Goal: Navigation & Orientation: Find specific page/section

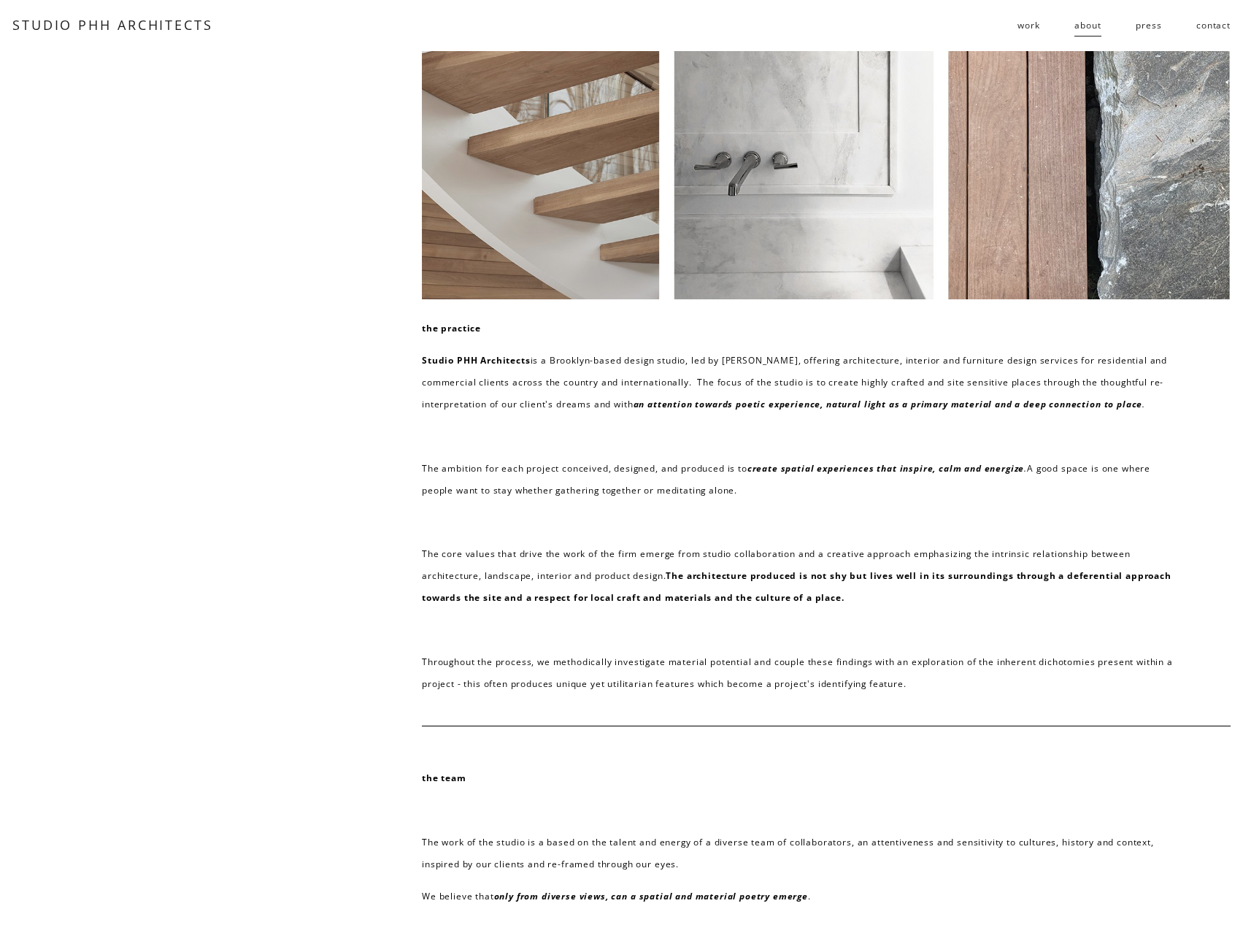
click at [107, 25] on link "STUDIO PHH ARCHITECTS" at bounding box center [112, 25] width 201 height 17
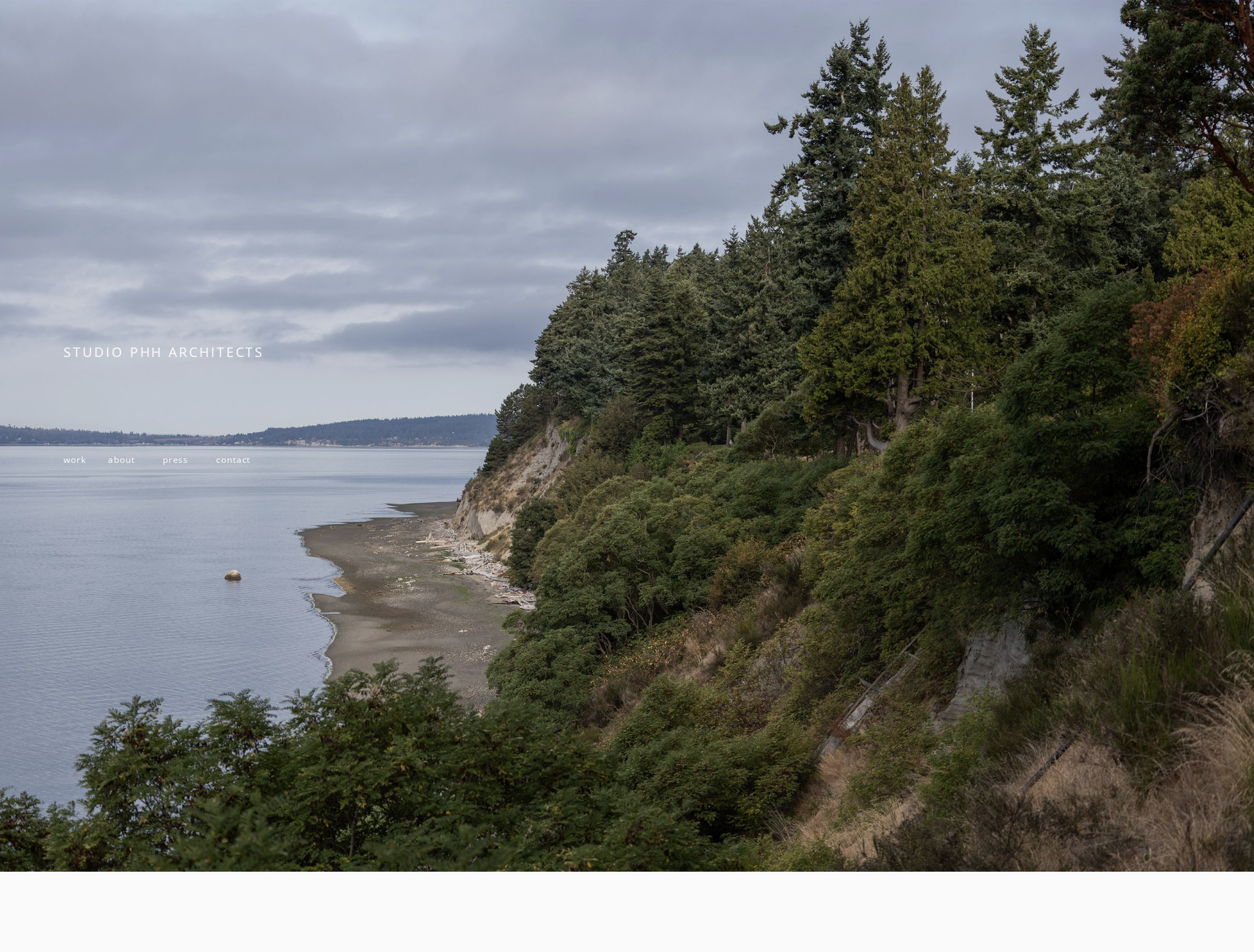
click at [68, 455] on span "work" at bounding box center [74, 459] width 22 height 11
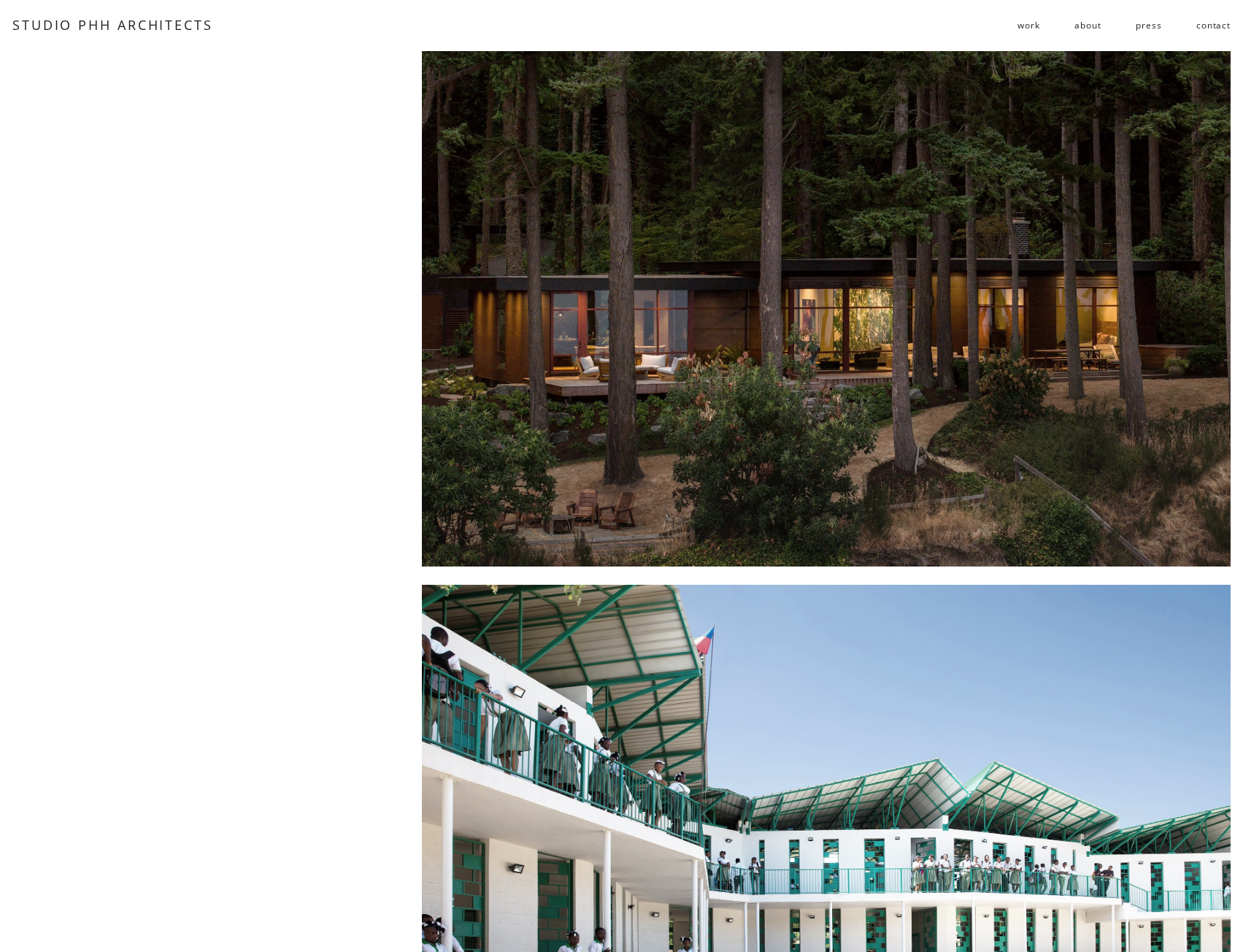
click at [860, 349] on div at bounding box center [826, 308] width 808 height 515
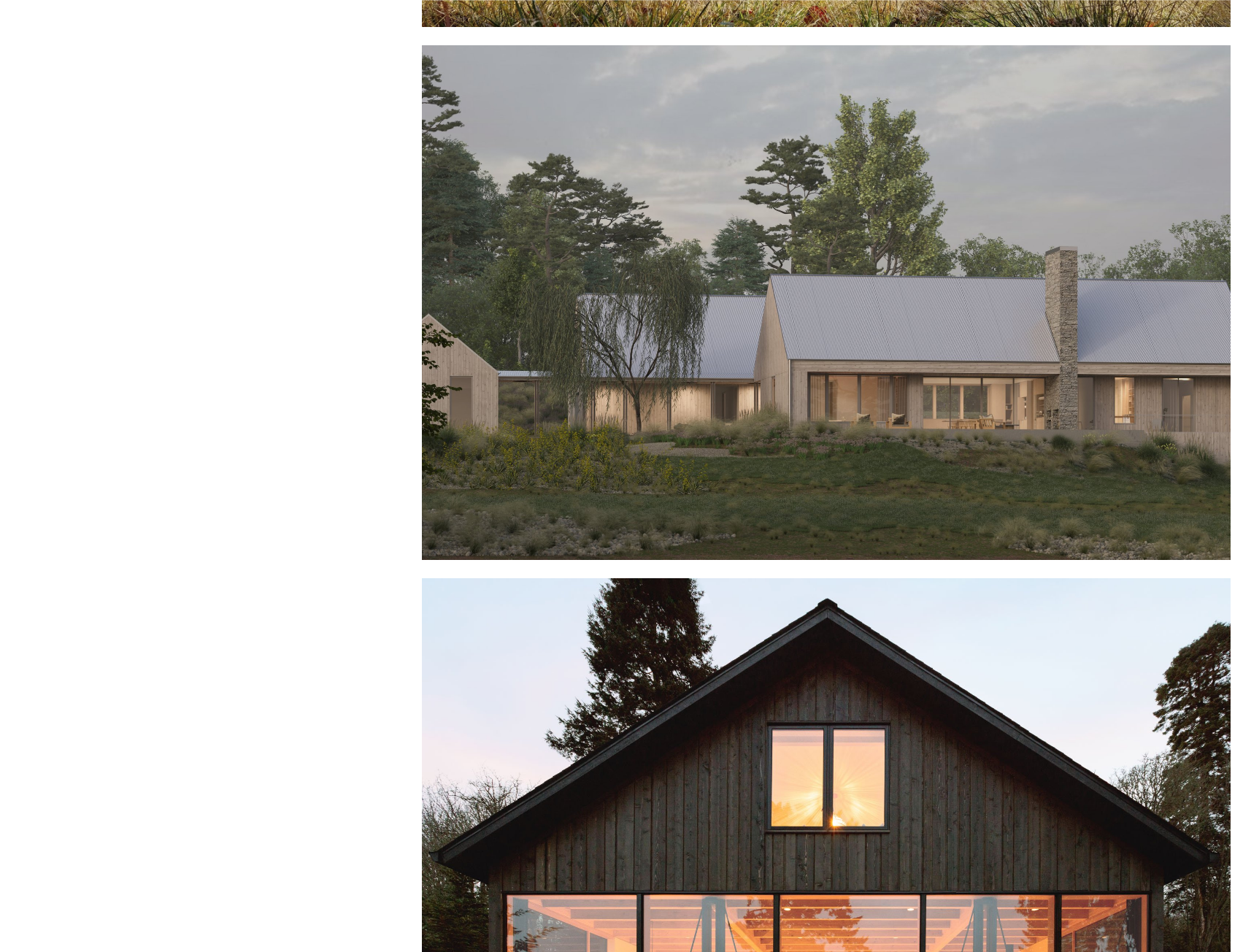
scroll to position [1874, 0]
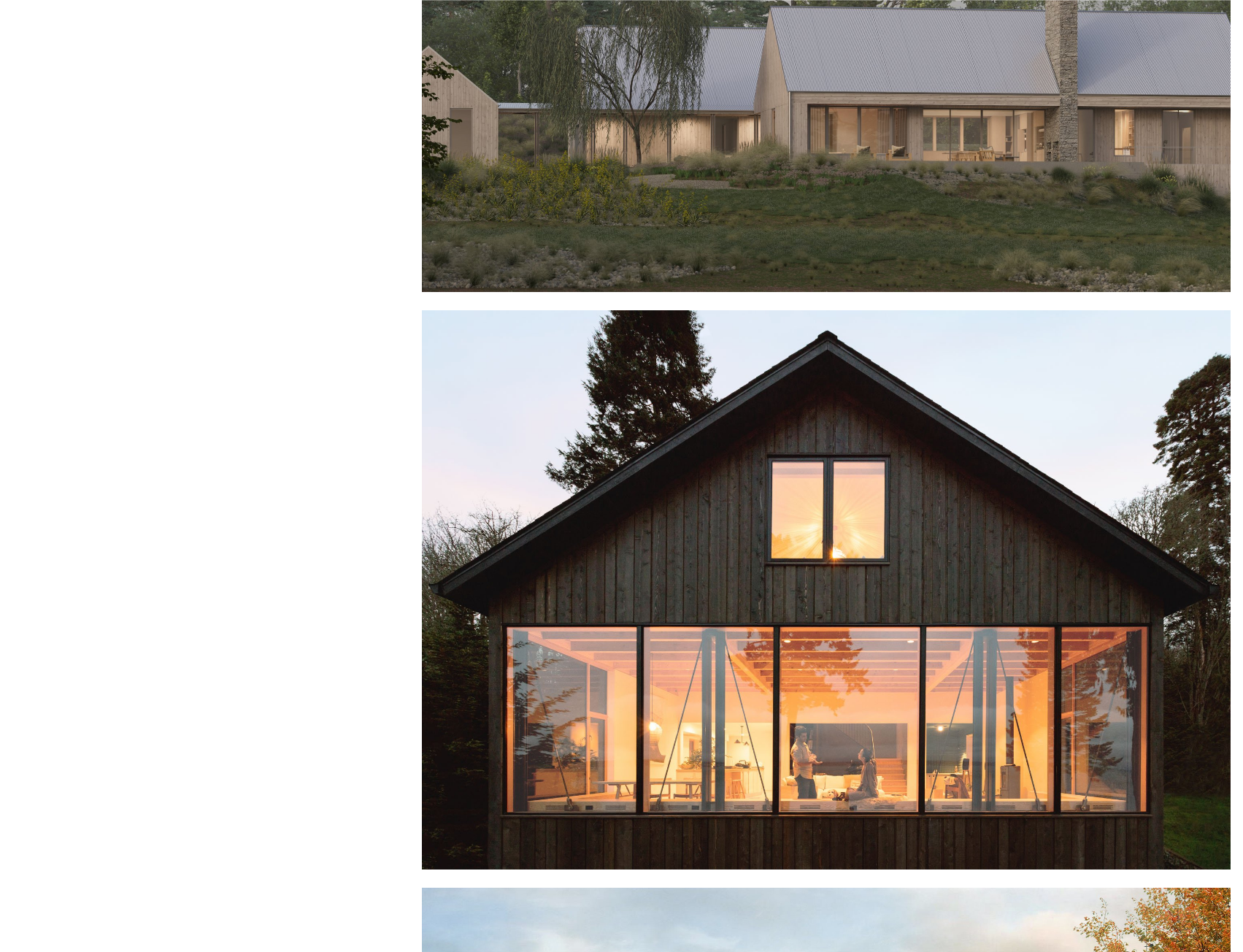
click at [804, 628] on div at bounding box center [826, 590] width 808 height 559
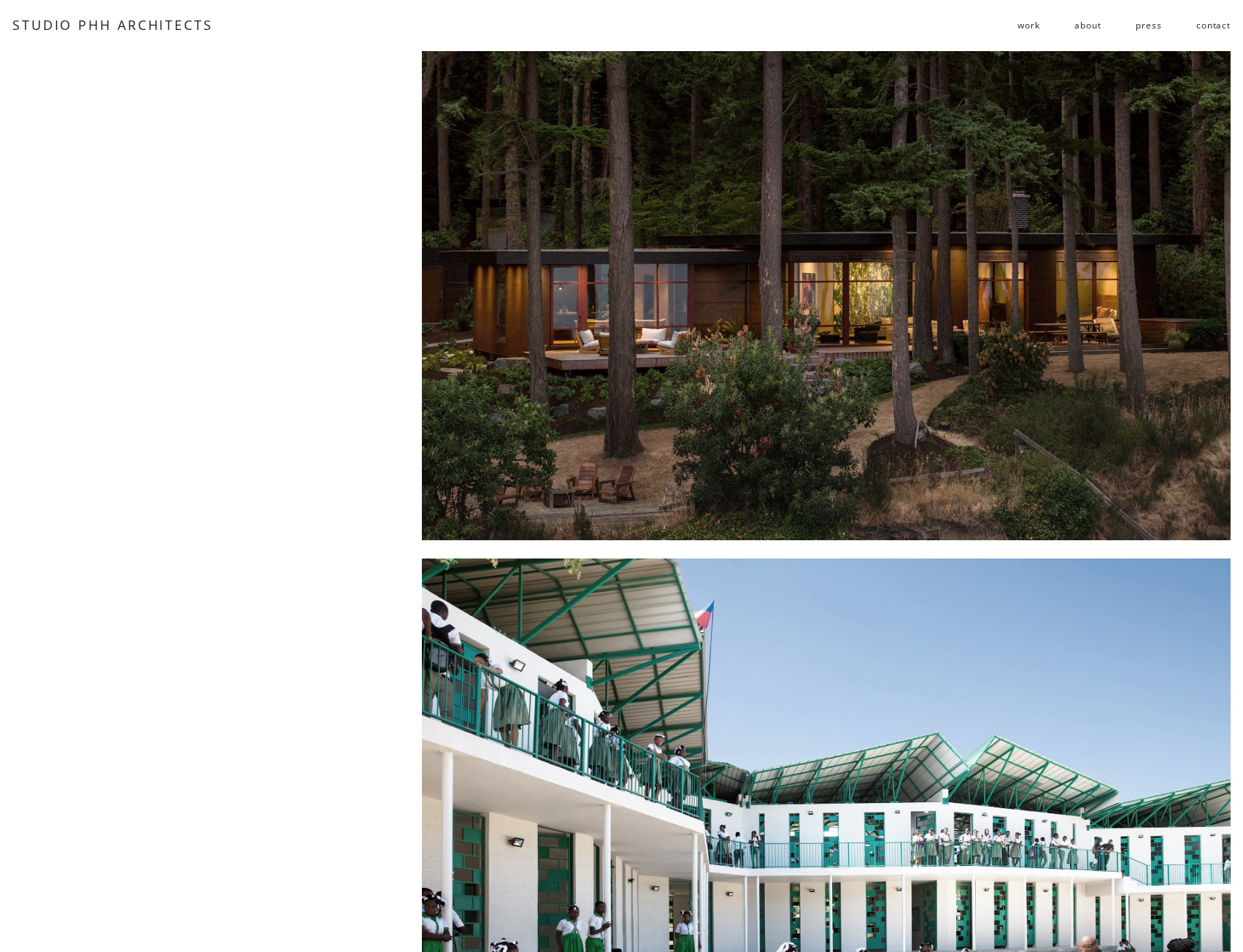
scroll to position [0, 0]
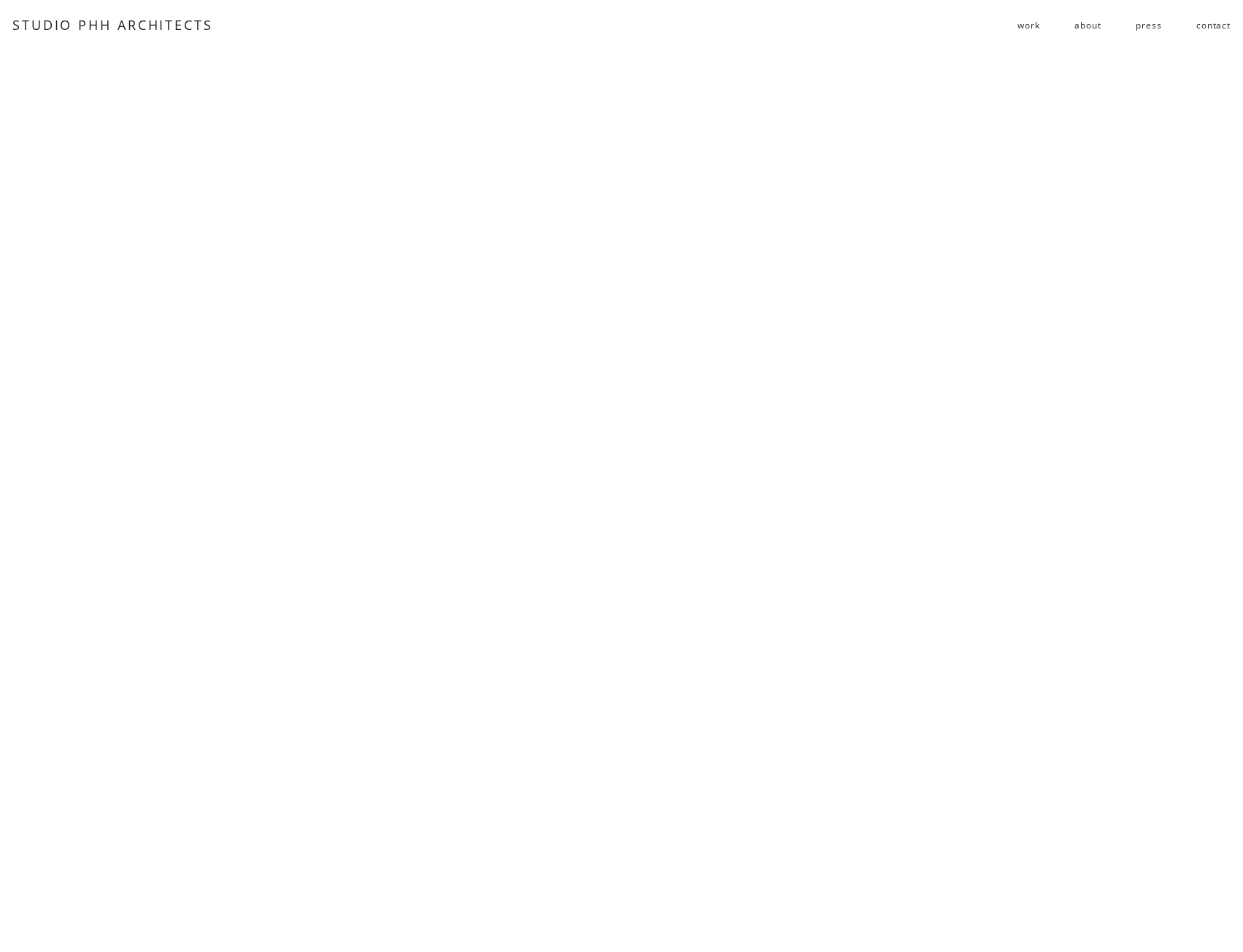
scroll to position [3747, 0]
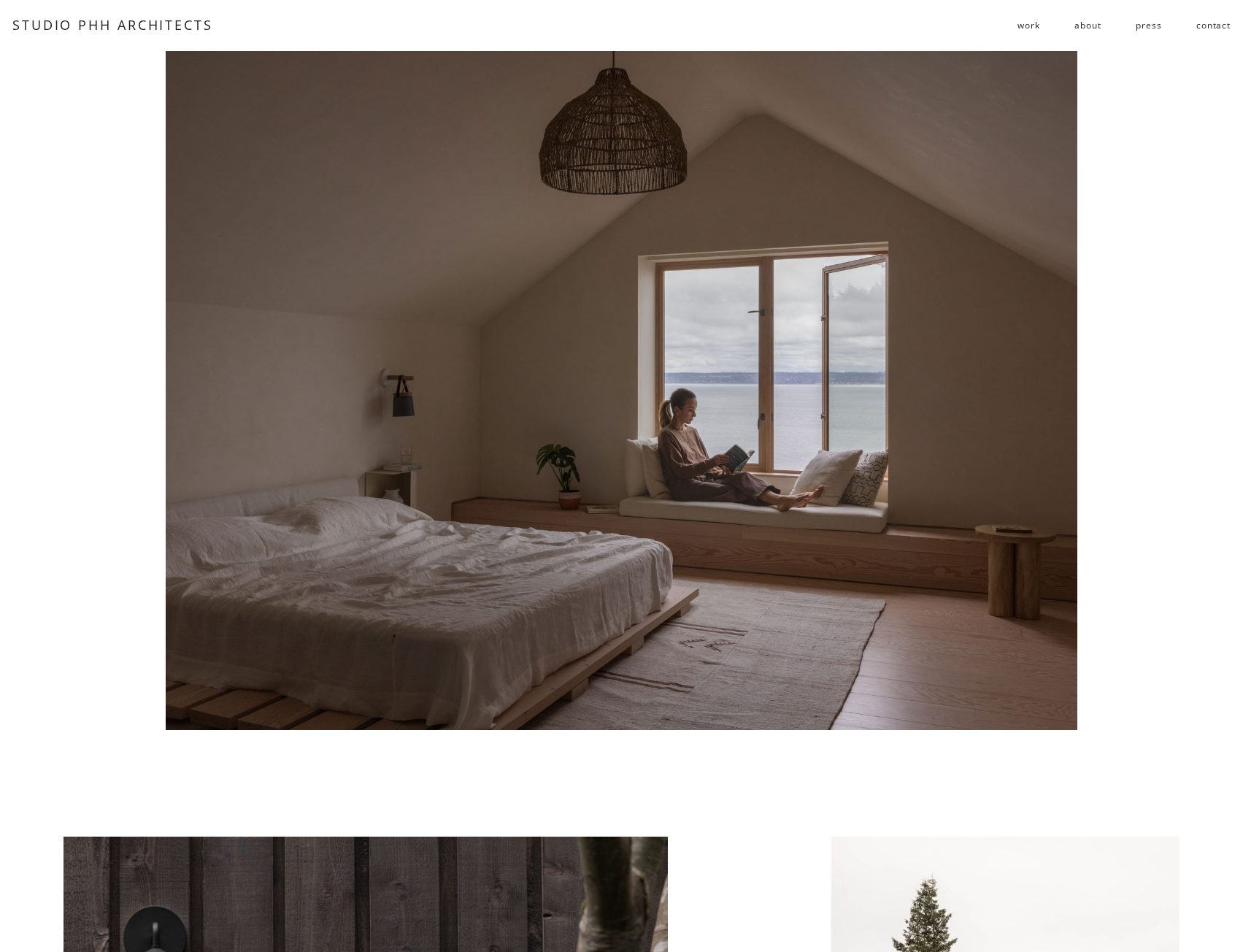
click at [670, 377] on div at bounding box center [621, 383] width 911 height 693
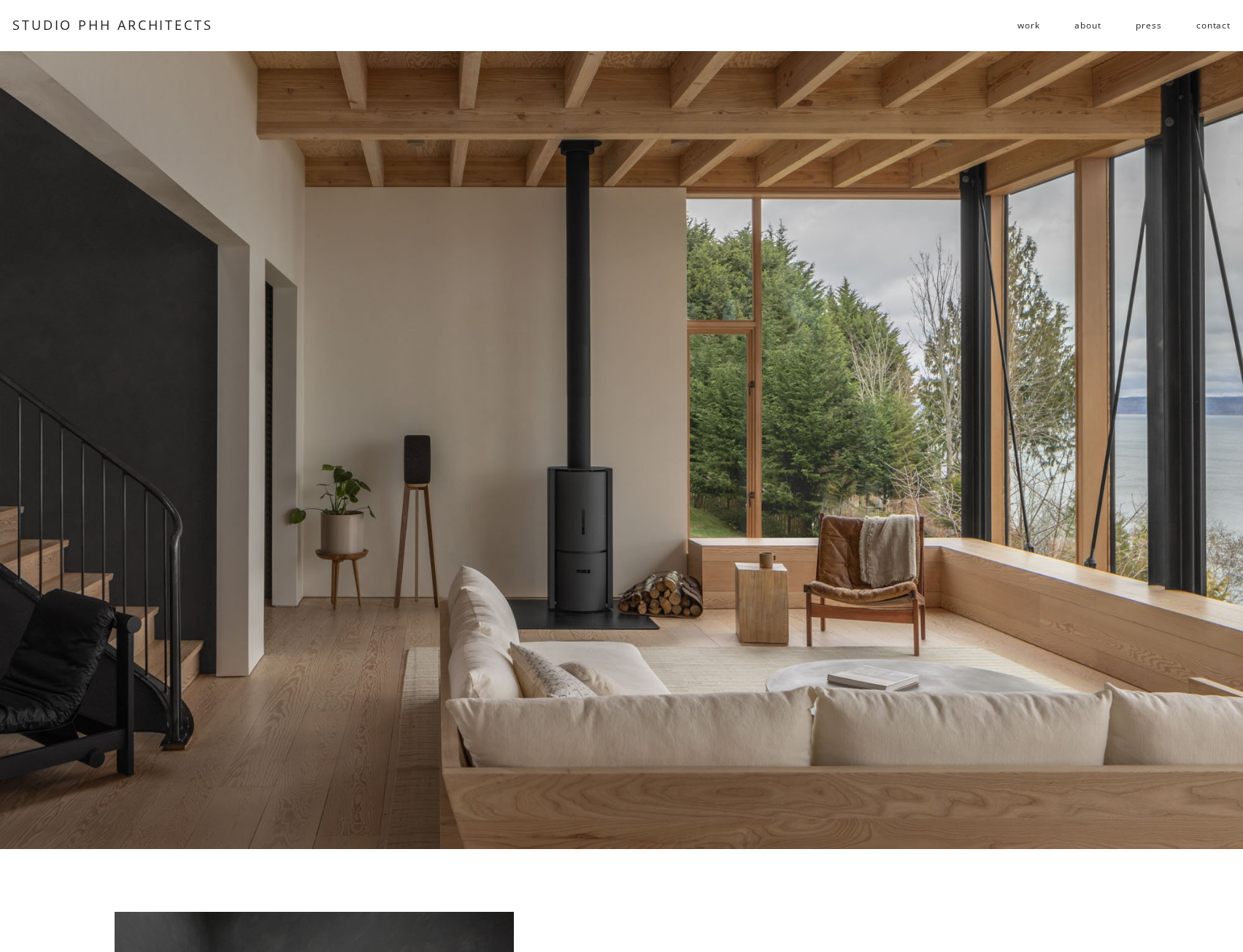
scroll to position [0, 0]
